Goal: Information Seeking & Learning: Learn about a topic

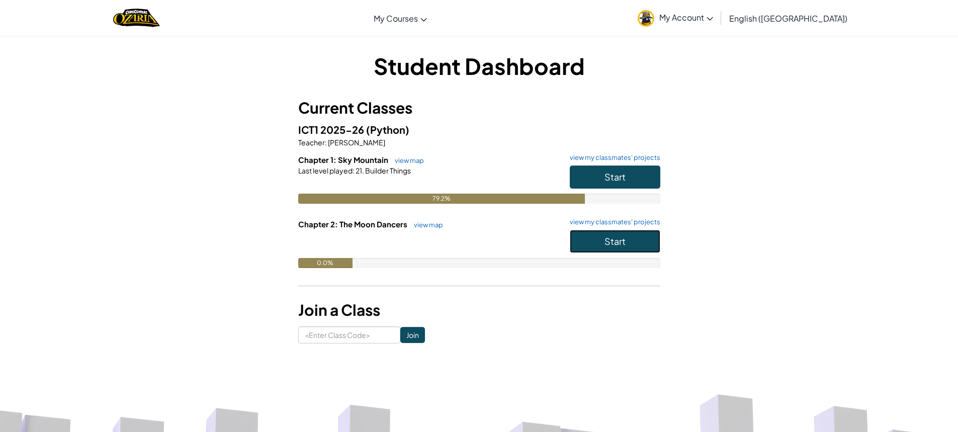
drag, startPoint x: 640, startPoint y: 235, endPoint x: 640, endPoint y: 243, distance: 8.1
click at [640, 243] on button "Start" at bounding box center [614, 241] width 90 height 23
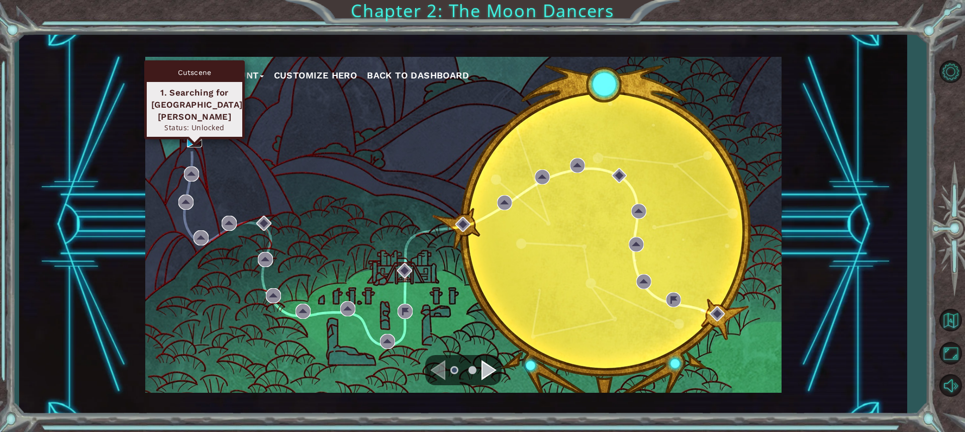
click at [196, 138] on img at bounding box center [194, 139] width 15 height 15
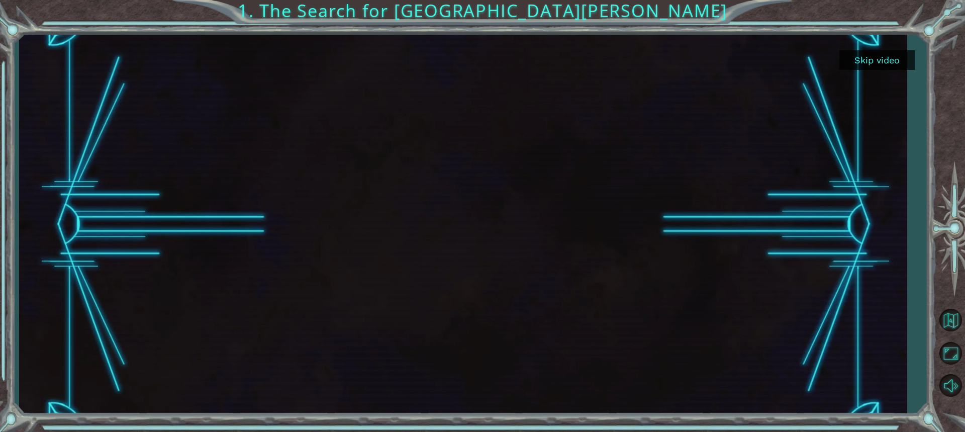
click at [891, 68] on button "Skip video" at bounding box center [876, 60] width 75 height 20
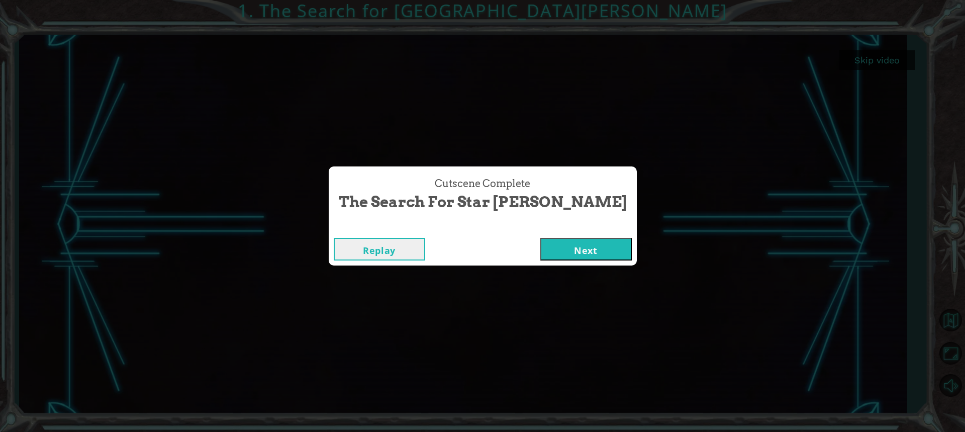
click at [540, 249] on button "Next" at bounding box center [585, 249] width 91 height 23
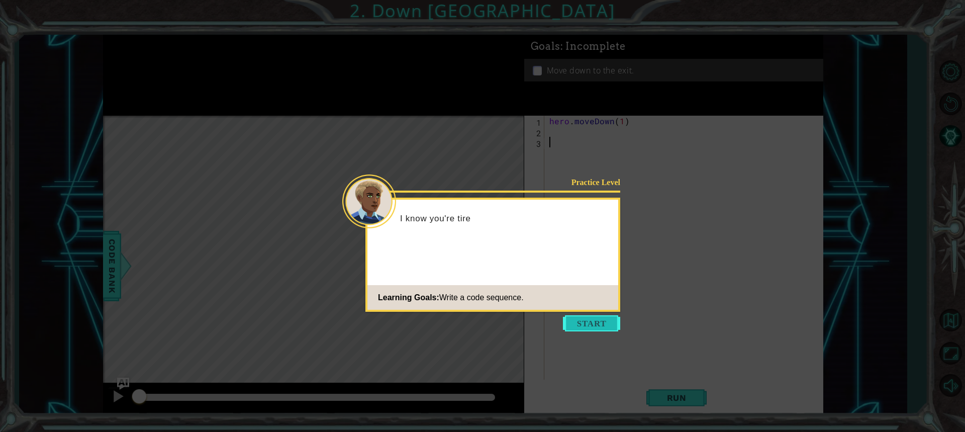
click at [586, 316] on button "Start" at bounding box center [591, 323] width 57 height 16
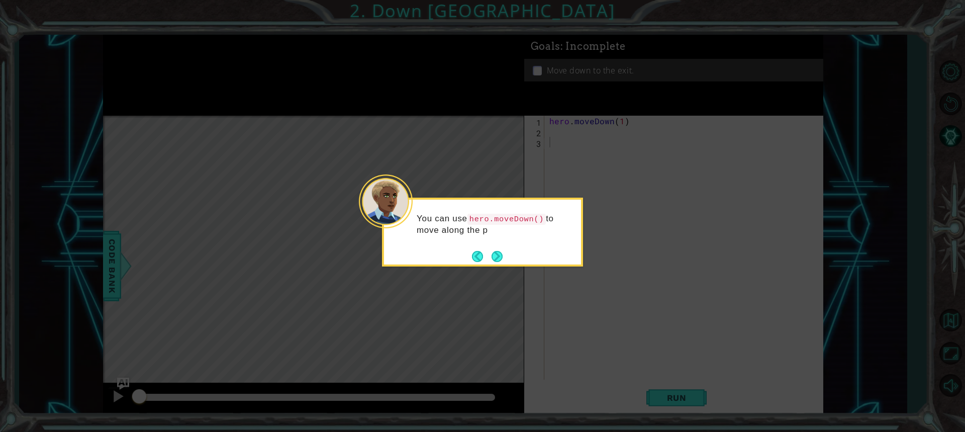
click at [510, 264] on div "You can use hero.moveDown() to move along the p" at bounding box center [482, 232] width 201 height 69
click at [496, 262] on button "Next" at bounding box center [497, 256] width 11 height 11
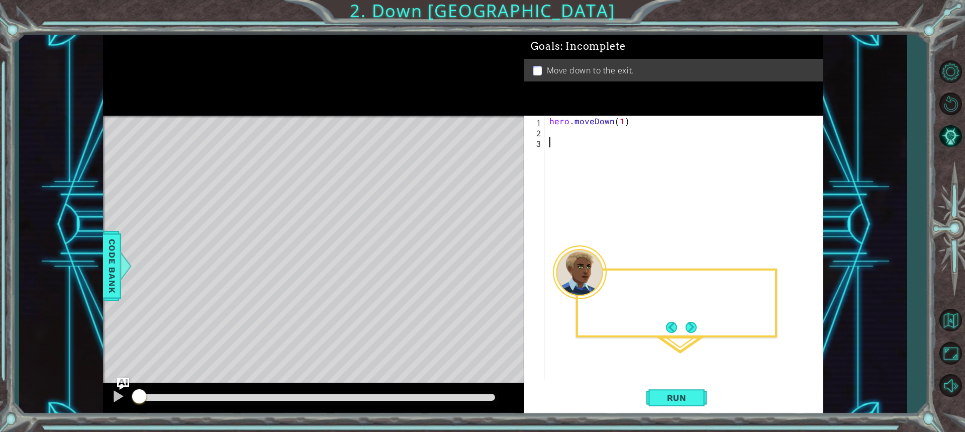
click at [496, 263] on div "Level Map" at bounding box center [335, 264] width 464 height 296
